Goal: Navigation & Orientation: Find specific page/section

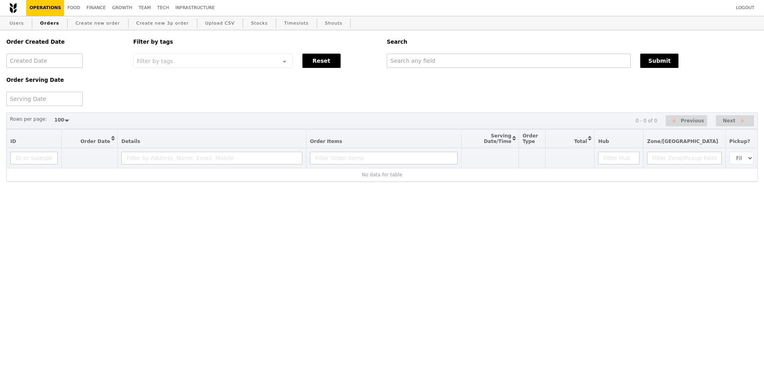
select select "100"
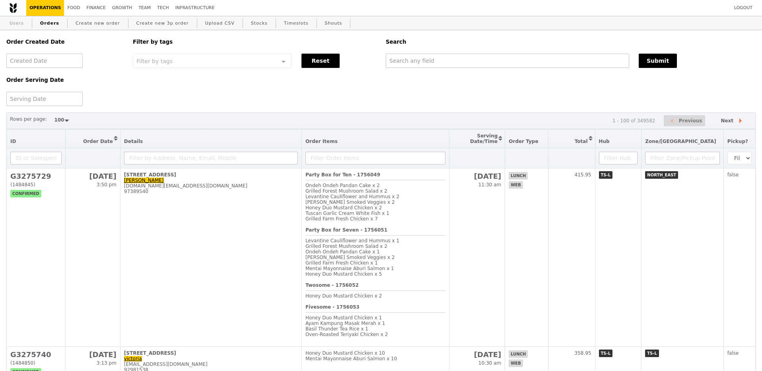
click at [17, 24] on link "Users" at bounding box center [16, 23] width 21 height 14
